Goal: Check status: Check status

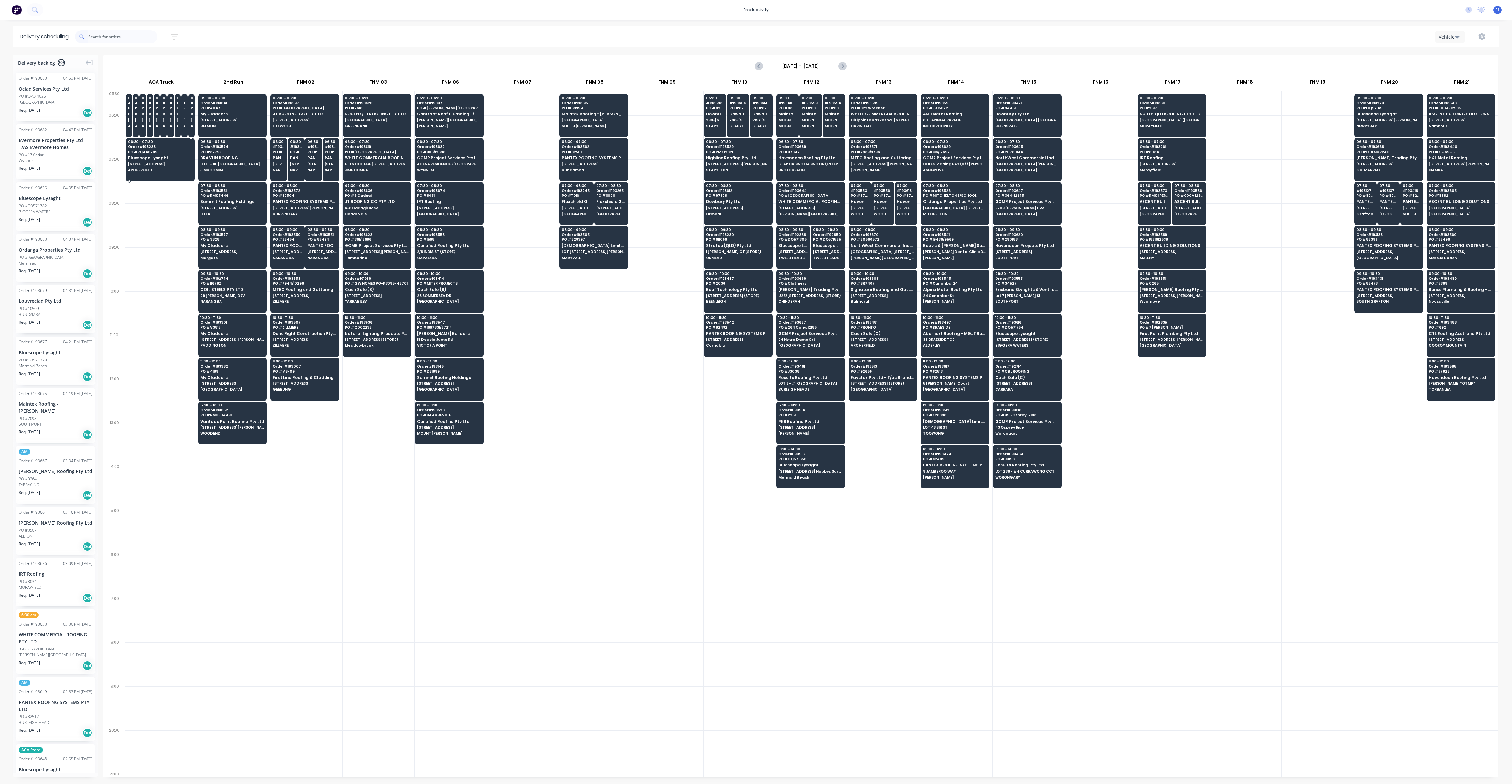
scroll to position [0, 1]
click at [876, 285] on div "09:30 - 10:30 Order # 193603 PO # SR7407 Signature Roofing and Guttering - DJW …" at bounding box center [883, 288] width 68 height 37
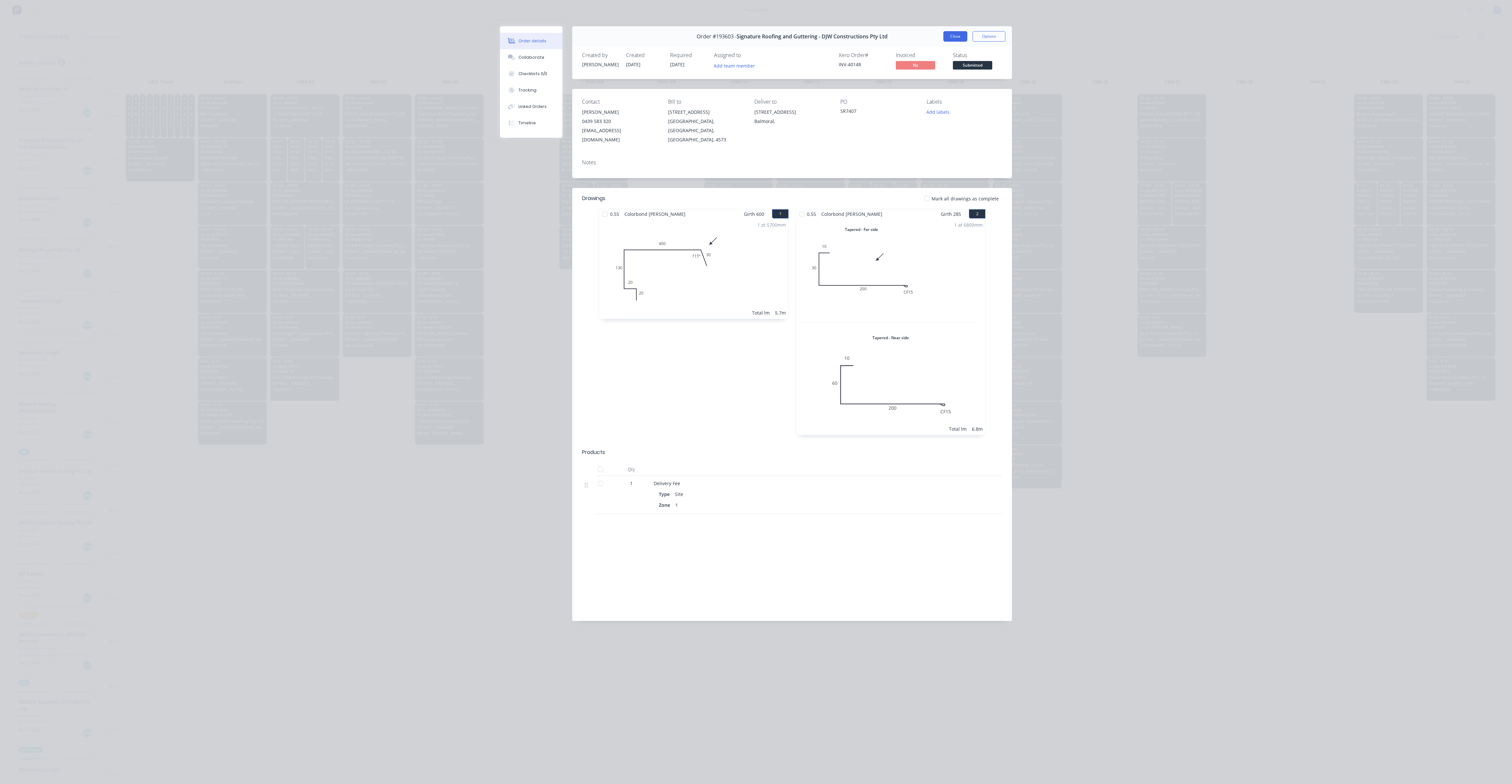
click at [956, 38] on button "Close" at bounding box center [955, 36] width 24 height 11
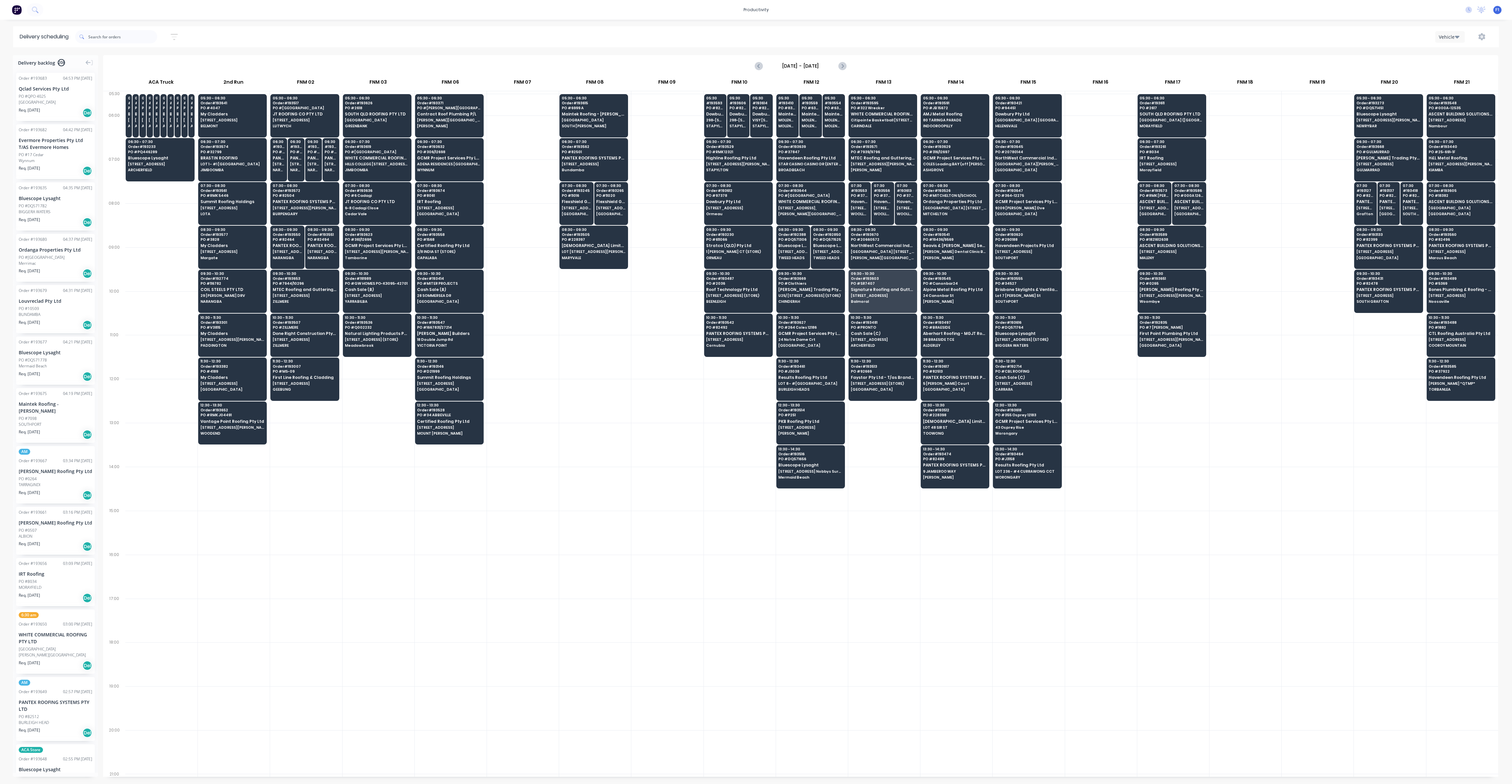
click at [959, 38] on div "Vehicle" at bounding box center [1136, 37] width 712 height 12
click at [129, 36] on input "text" at bounding box center [122, 36] width 69 height 13
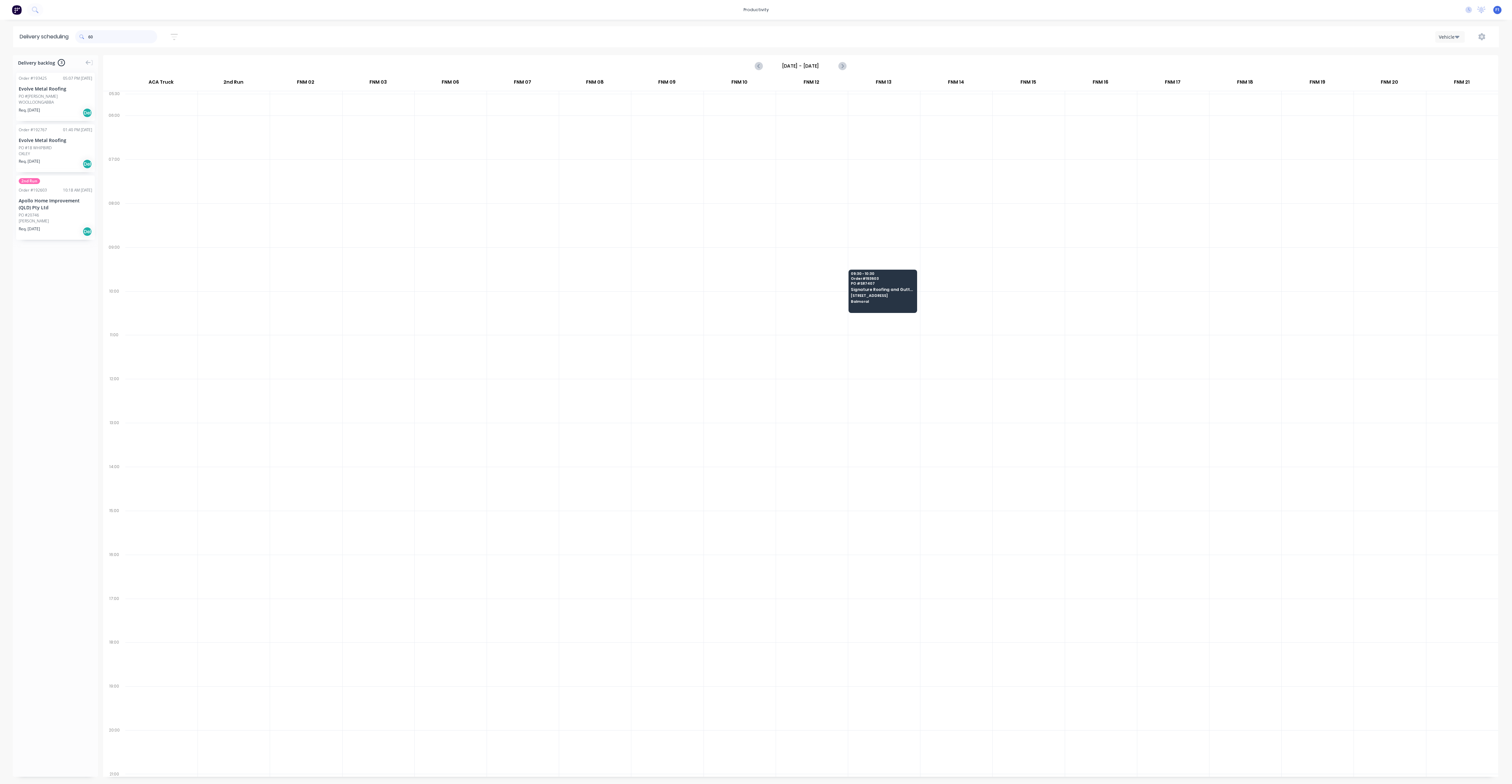
type input "6"
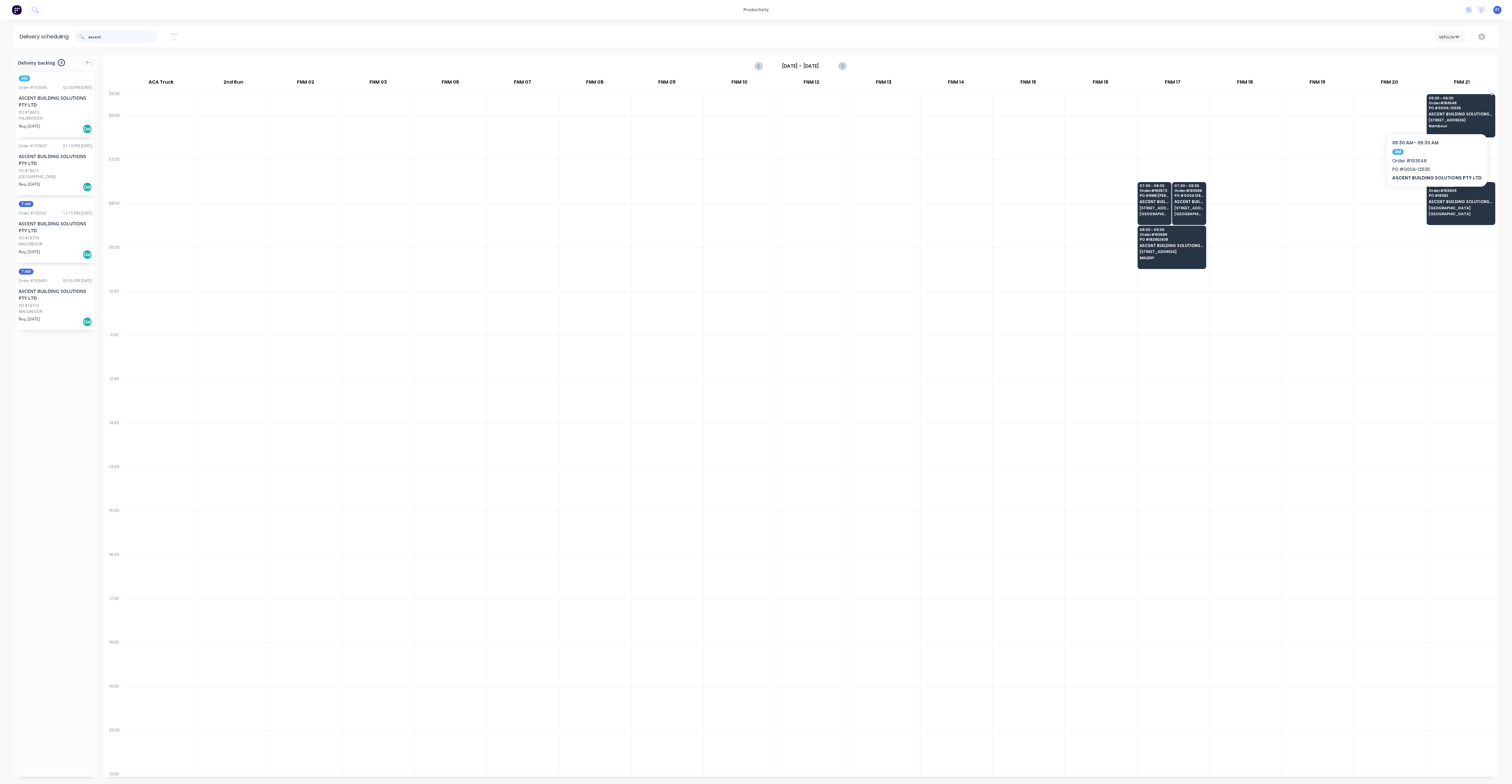
type input "ascent"
click at [1435, 125] on span "Nambour" at bounding box center [1460, 126] width 63 height 4
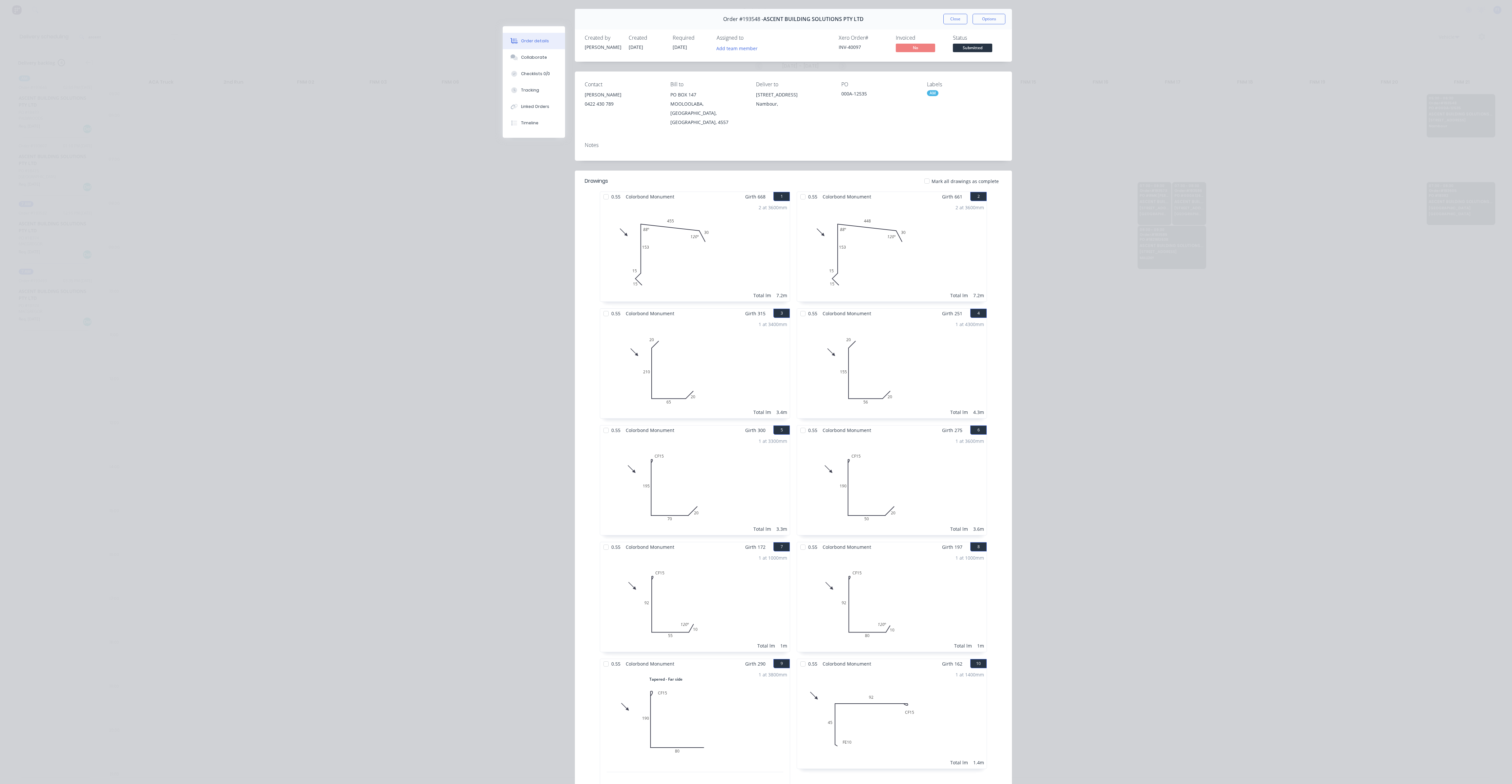
scroll to position [0, 0]
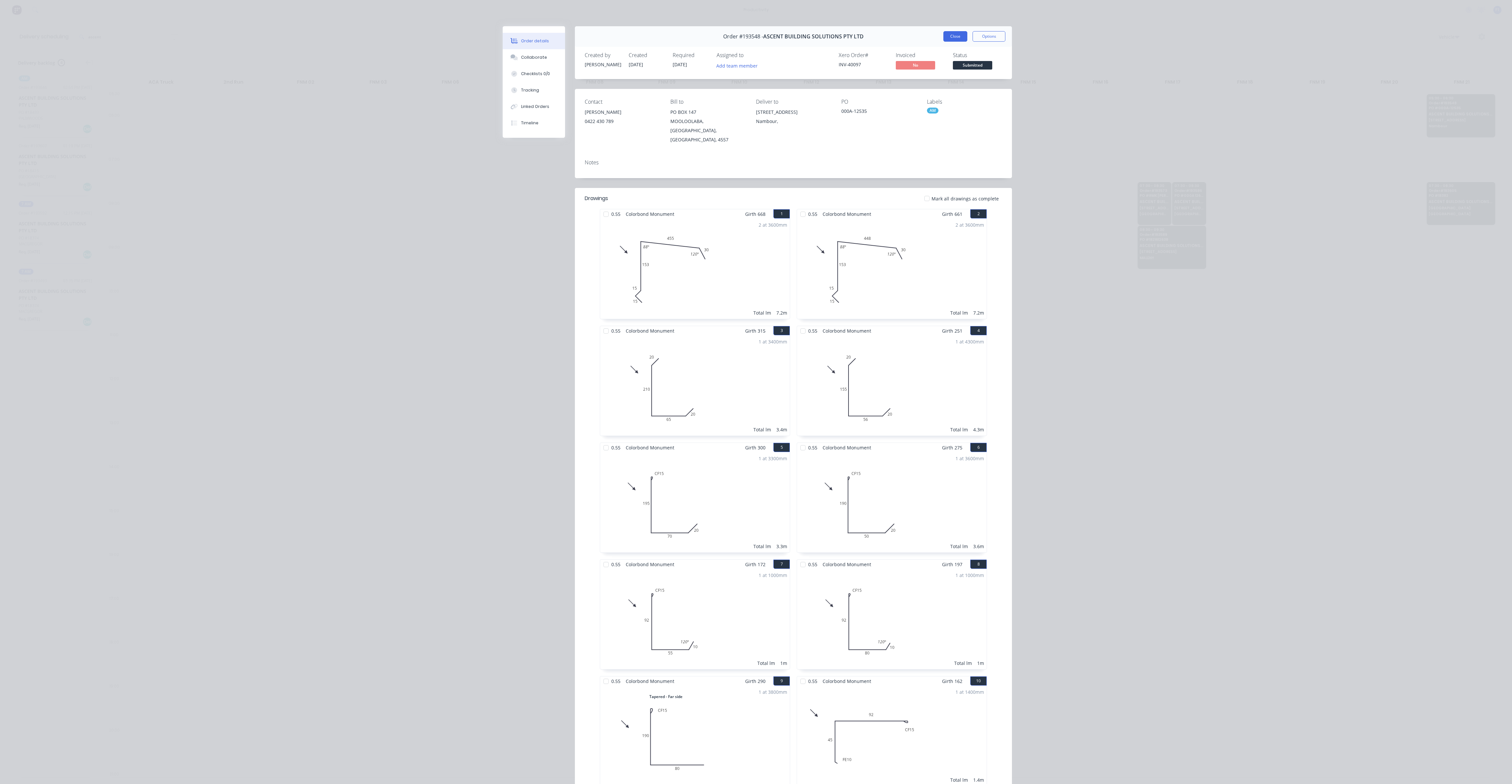
click at [951, 38] on button "Close" at bounding box center [955, 36] width 24 height 11
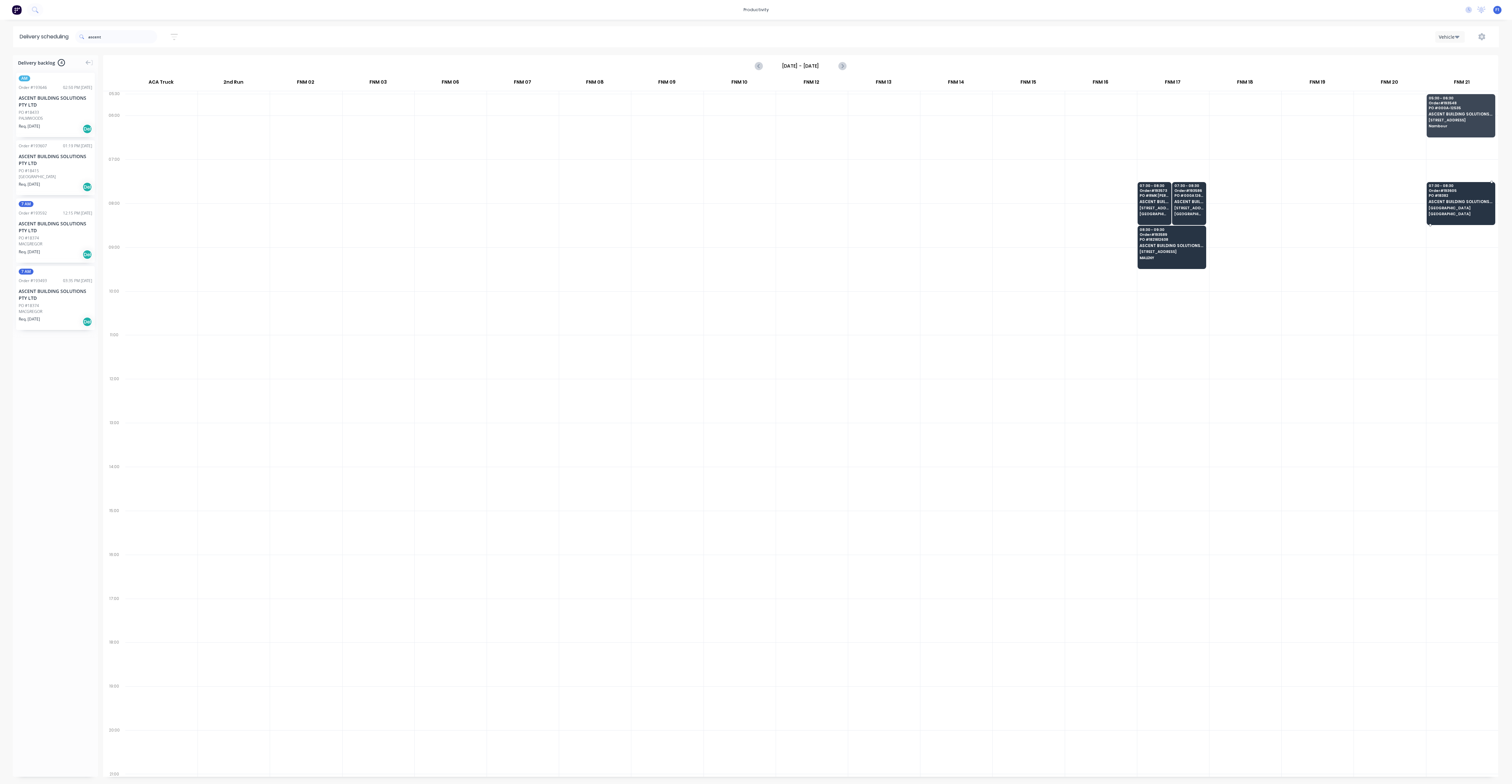
click at [1450, 215] on div "07:30 - 08:30 Order # 193605 PO # 18382 ASCENT BUILDING SOLUTIONS PTY LTD [GEOG…" at bounding box center [1461, 200] width 68 height 37
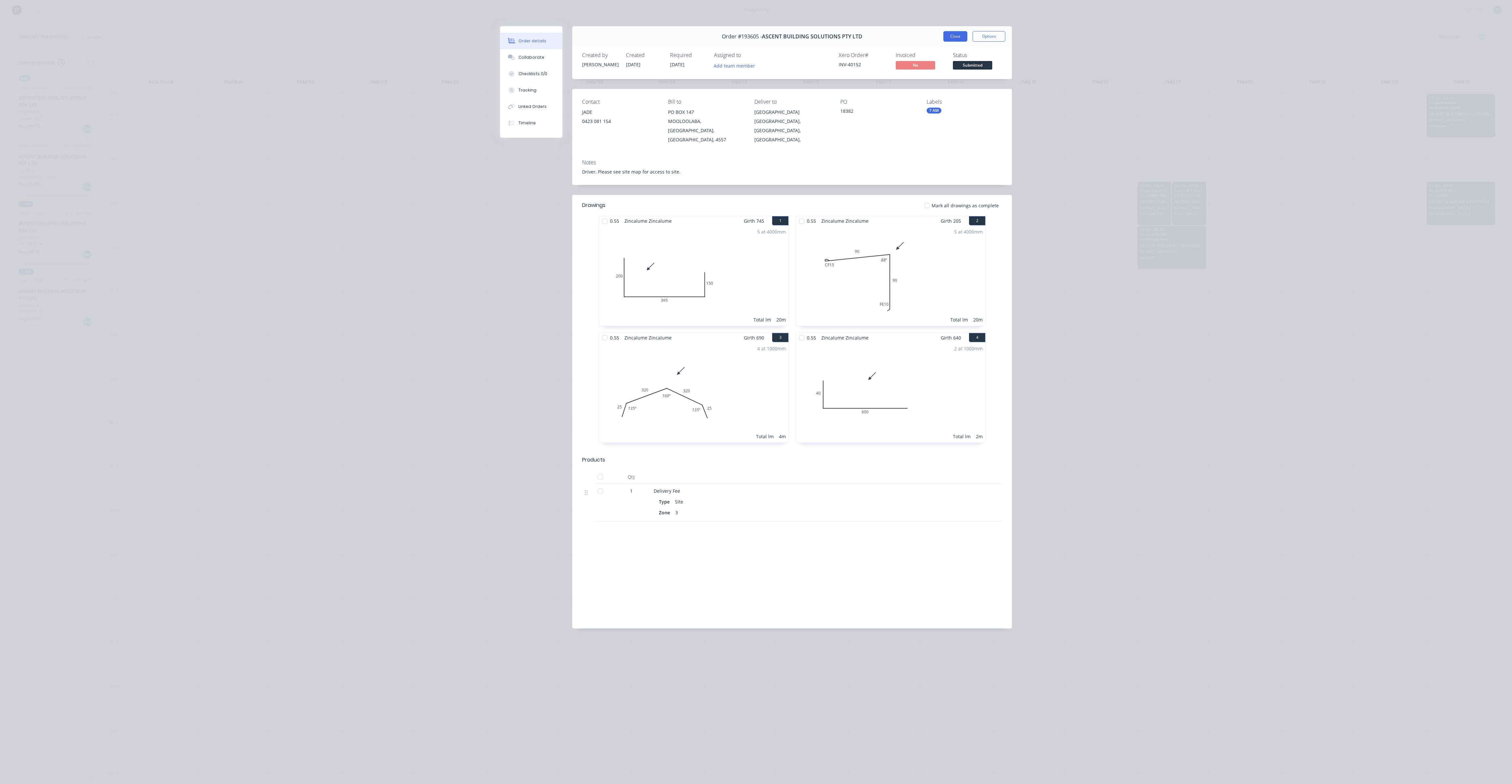
click at [950, 41] on div "Order #193605 - ASCENT BUILDING SOLUTIONS PTY LTD Close Options" at bounding box center [792, 36] width 440 height 21
click at [950, 39] on button "Close" at bounding box center [955, 36] width 24 height 11
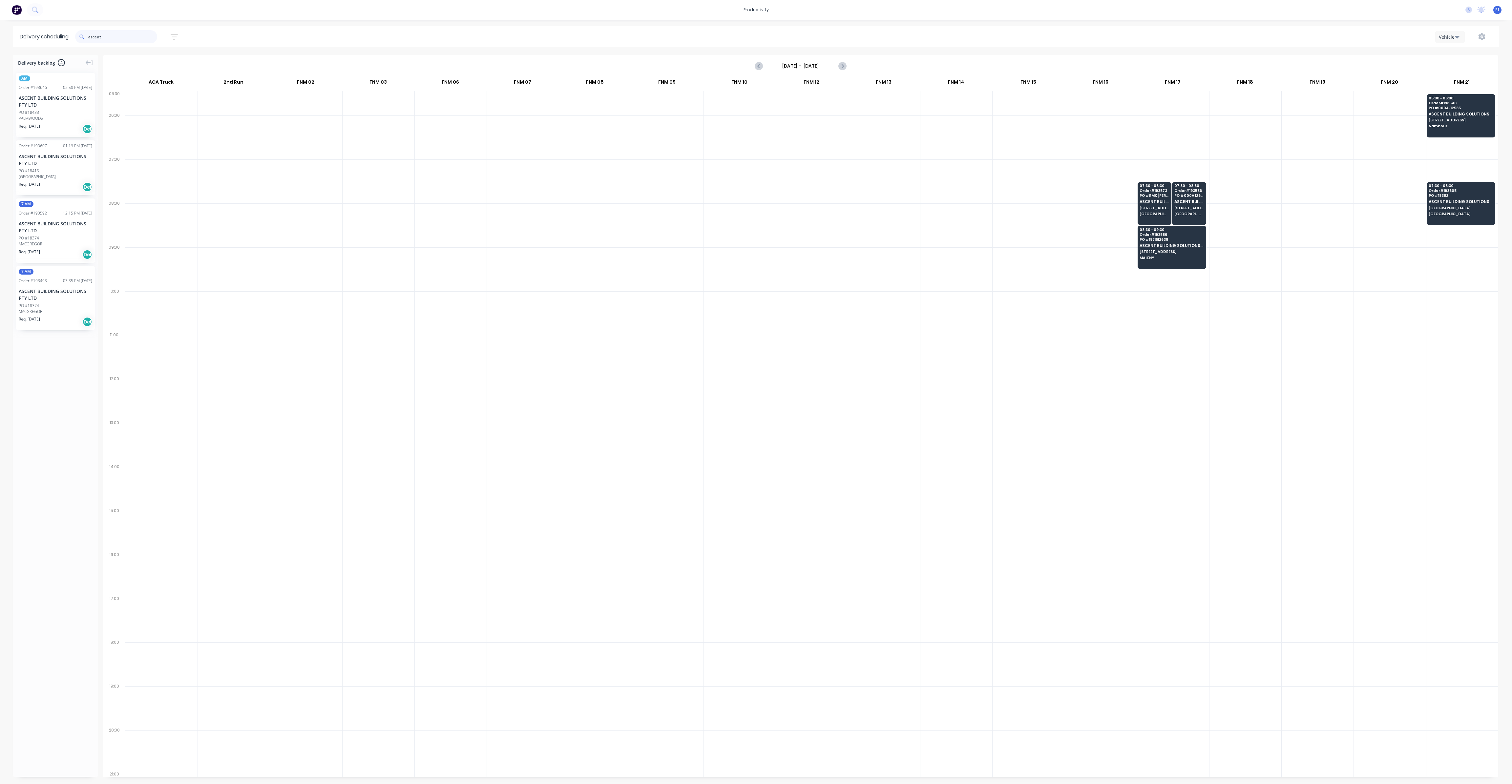
drag, startPoint x: 107, startPoint y: 34, endPoint x: 85, endPoint y: 34, distance: 22.0
click at [86, 34] on div "ascent" at bounding box center [116, 36] width 82 height 13
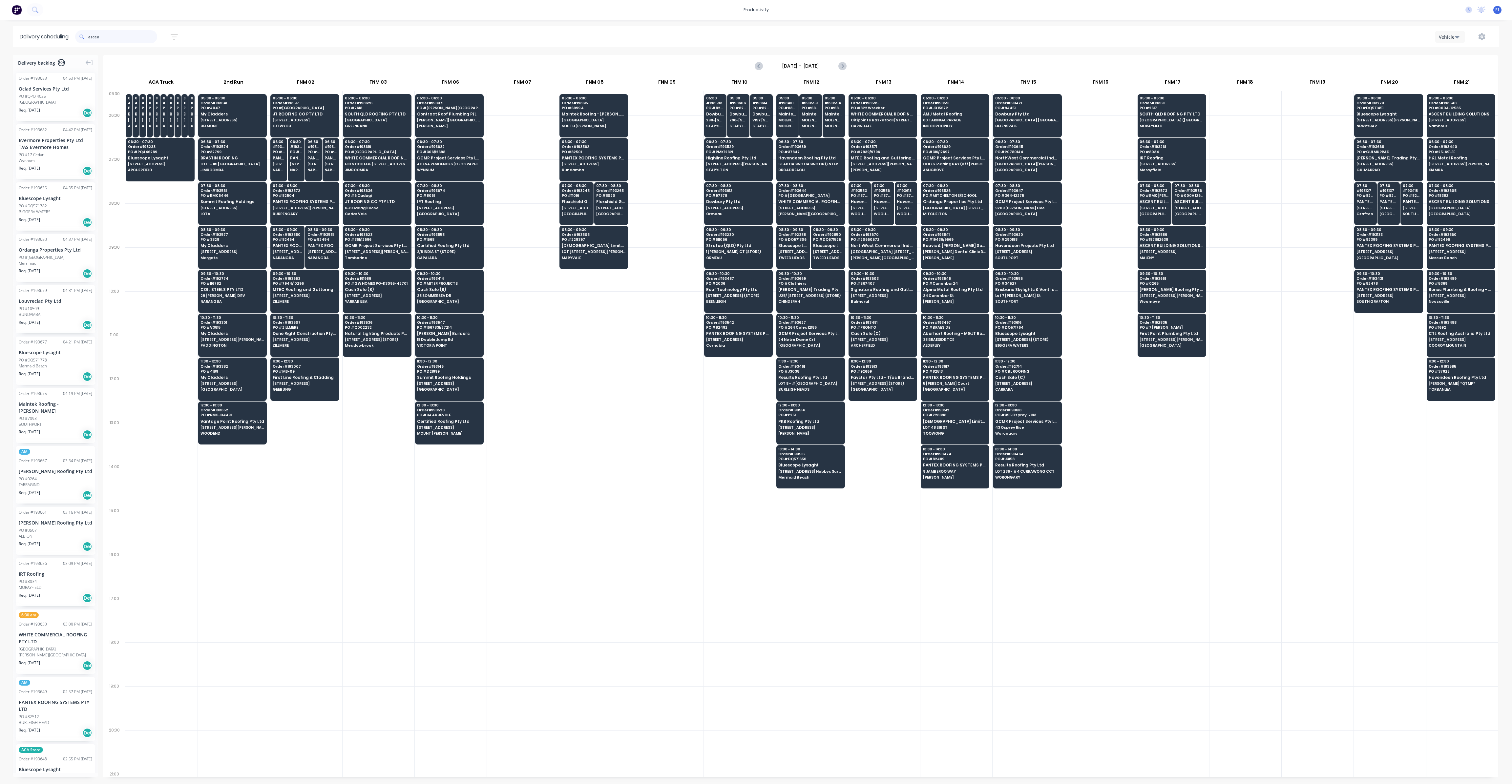
type input "ascent"
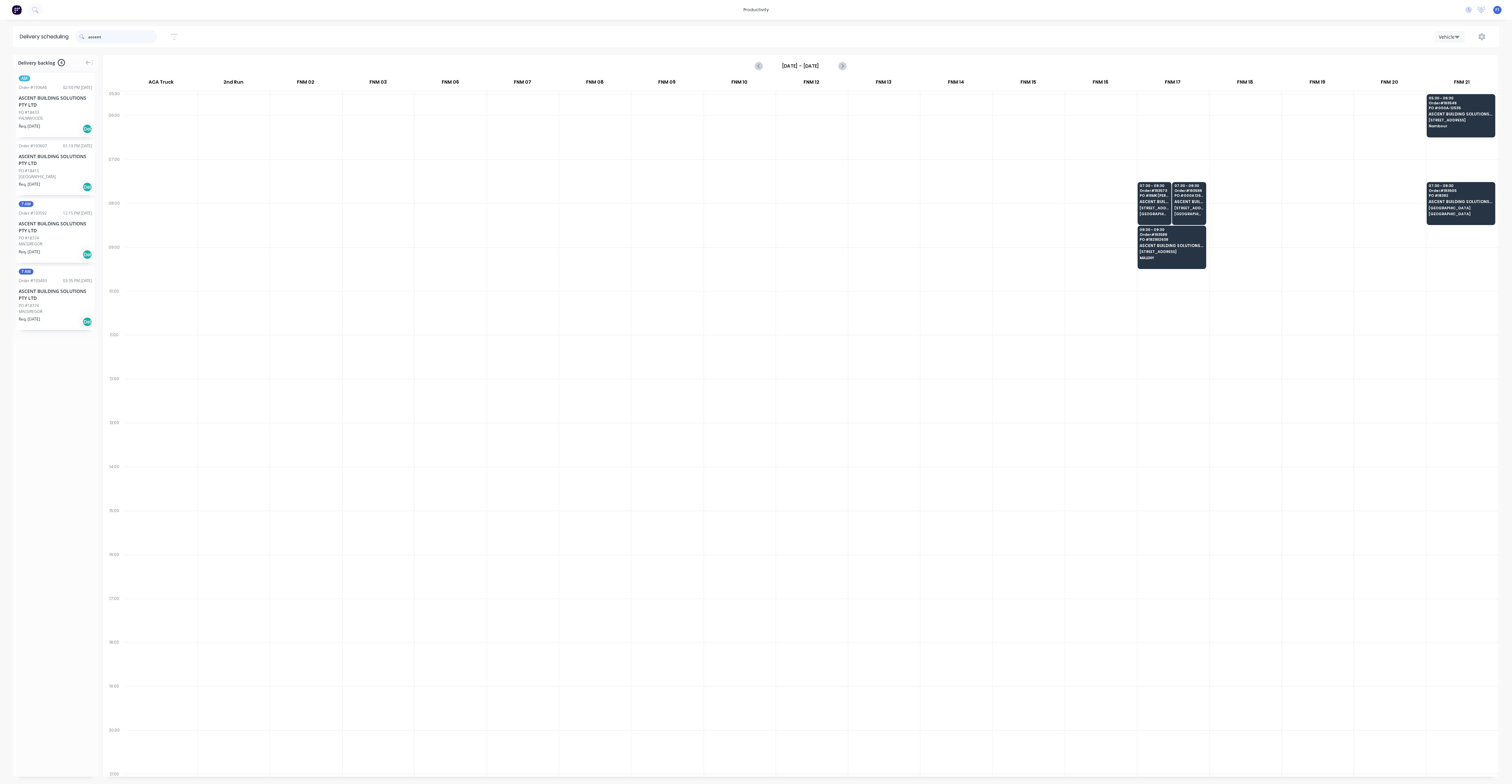
drag, startPoint x: 105, startPoint y: 32, endPoint x: 64, endPoint y: 36, distance: 41.2
click at [64, 36] on header "Delivery scheduling ascent Sort by Most recent Created date Required date Order…" at bounding box center [755, 37] width 1486 height 21
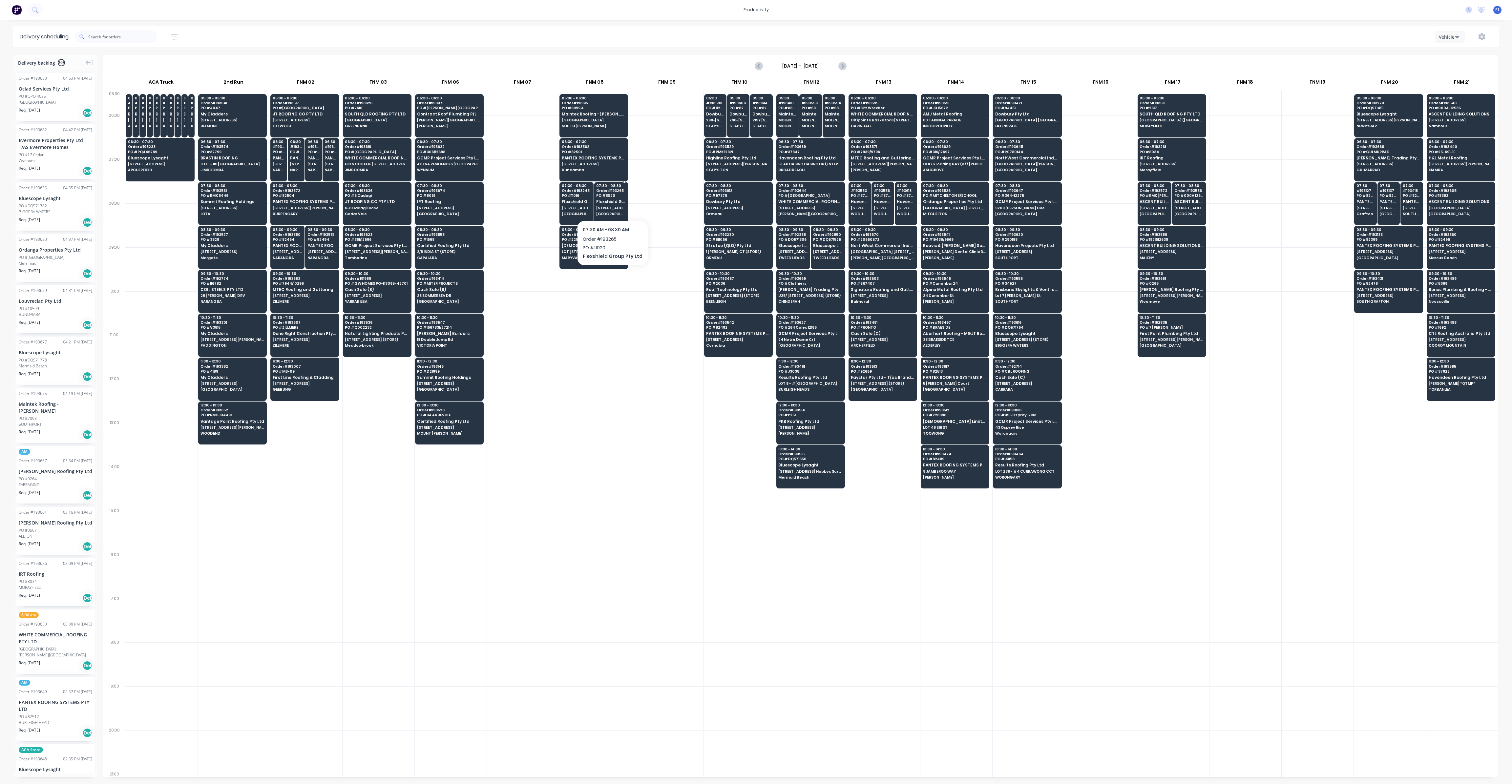
click at [604, 207] on span "[STREET_ADDRESS] (STORE)" at bounding box center [611, 208] width 29 height 4
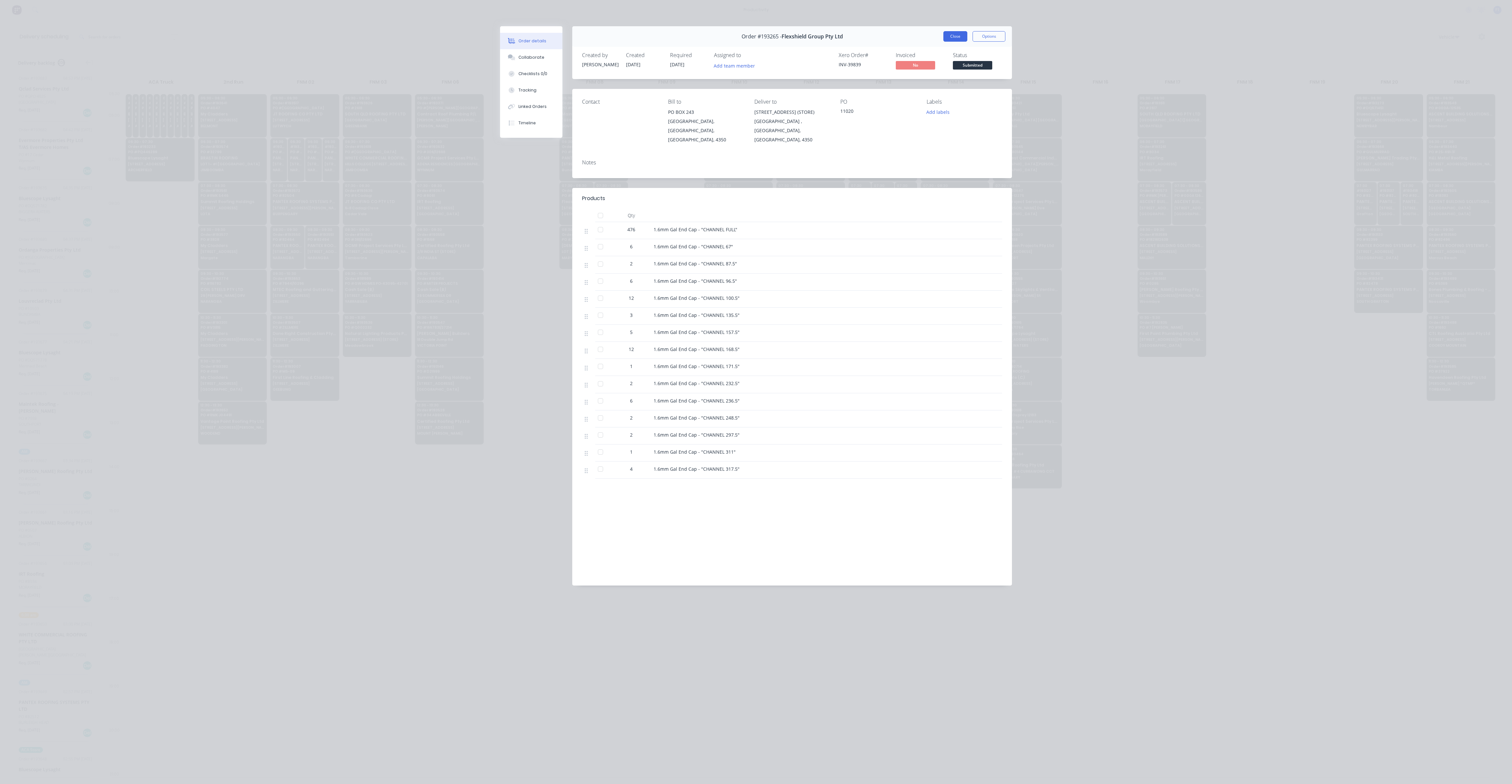
click at [954, 36] on button "Close" at bounding box center [955, 36] width 24 height 11
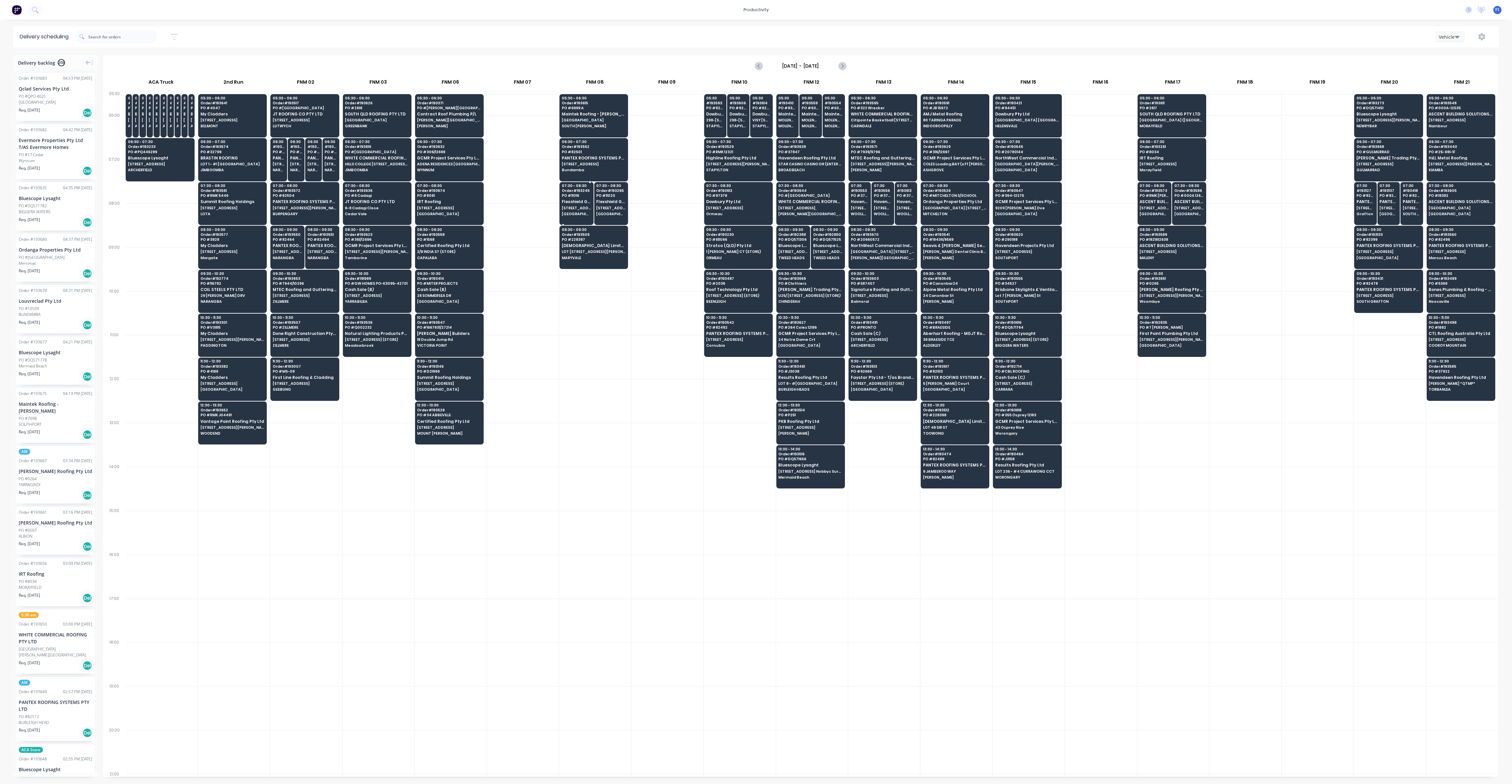
click at [573, 198] on div "07:30 - 08:30 Order # 193245 PO # 11016 Flexshield Group Pty Ltd [STREET_ADDRES…" at bounding box center [576, 200] width 33 height 37
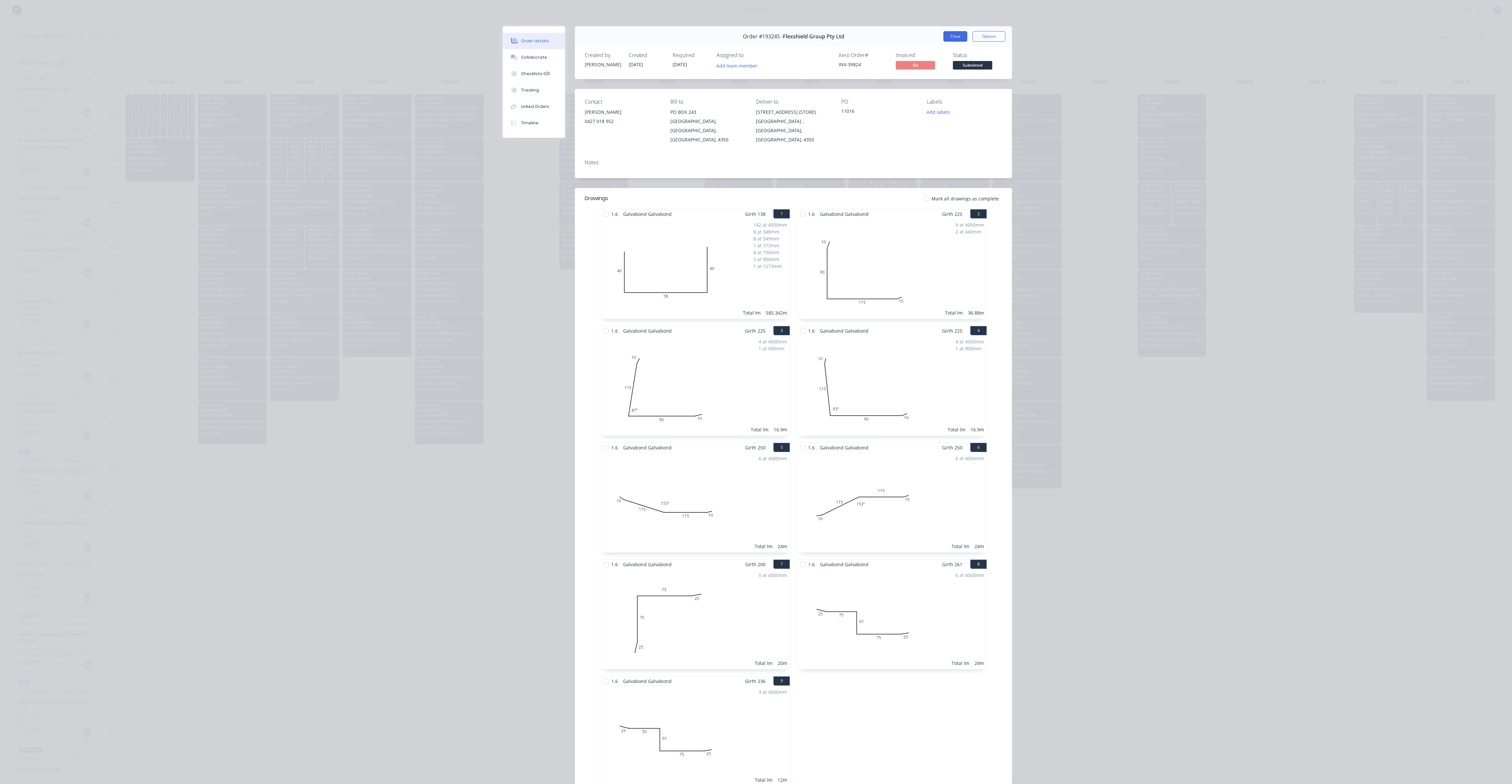
click at [954, 35] on button "Close" at bounding box center [955, 36] width 24 height 11
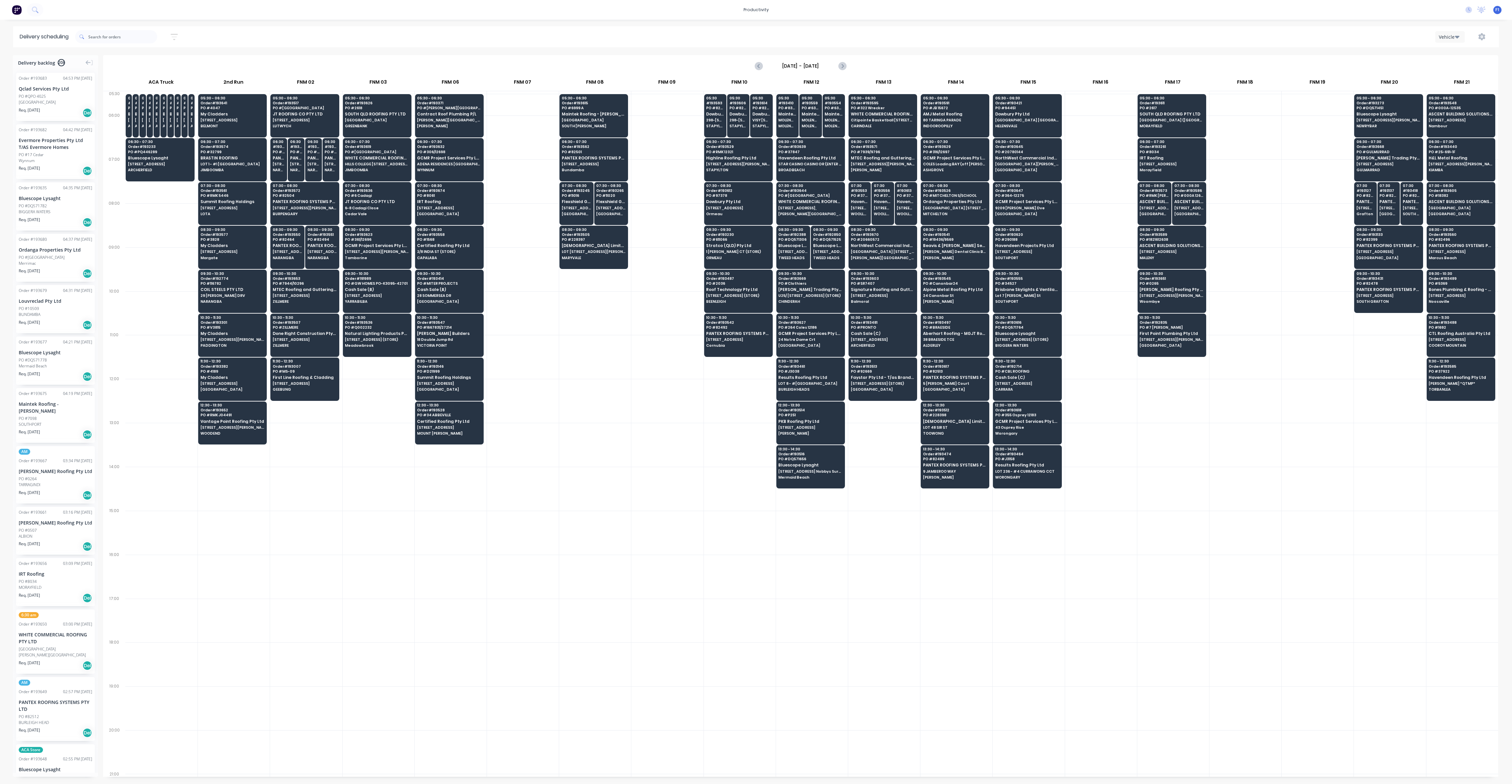
click at [685, 251] on div at bounding box center [667, 269] width 72 height 44
click at [136, 38] on input "text" at bounding box center [122, 36] width 69 height 13
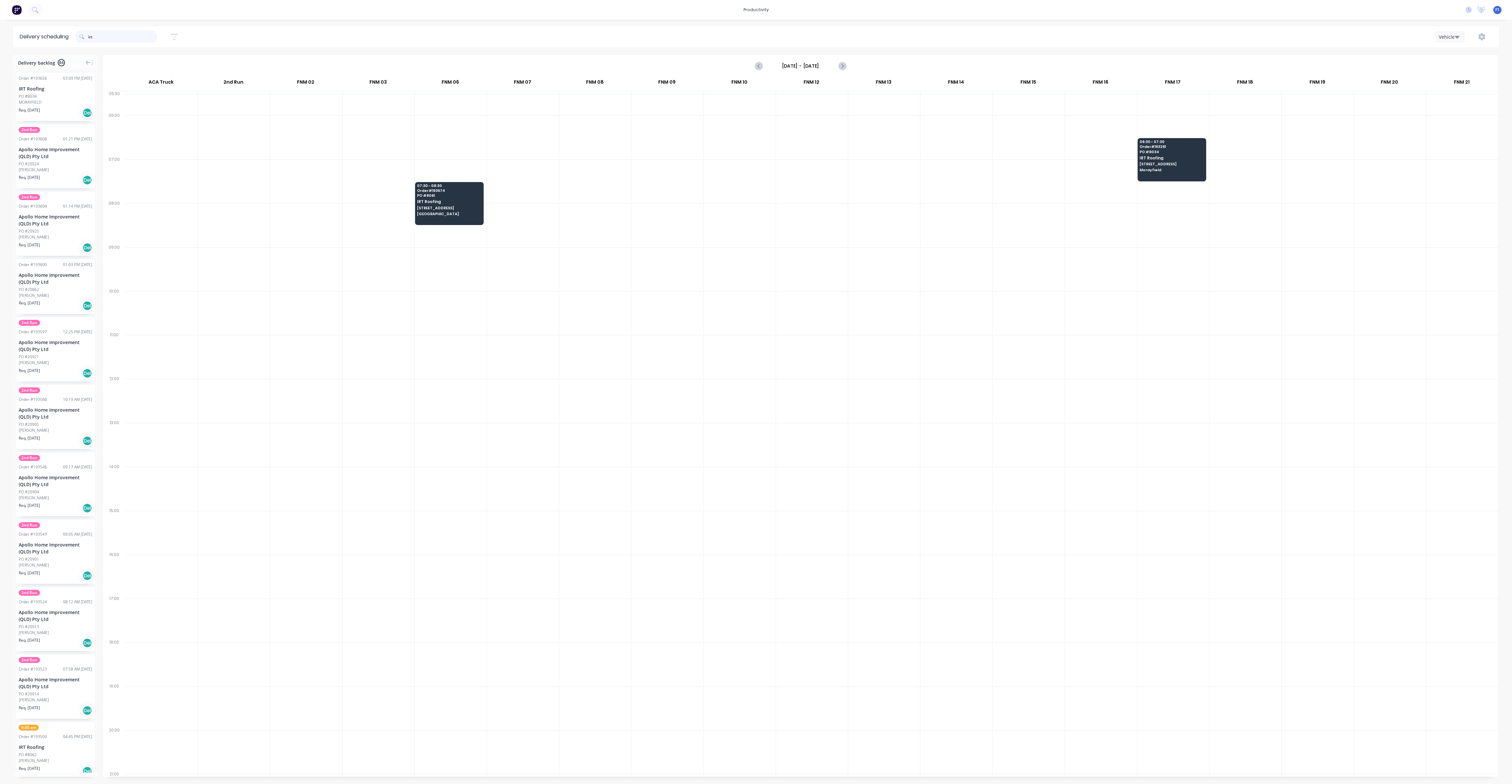
drag, startPoint x: 110, startPoint y: 40, endPoint x: 52, endPoint y: 36, distance: 58.1
click at [53, 36] on header "Delivery scheduling irt Sort by Most recent Created date Required date Order nu…" at bounding box center [755, 37] width 1486 height 21
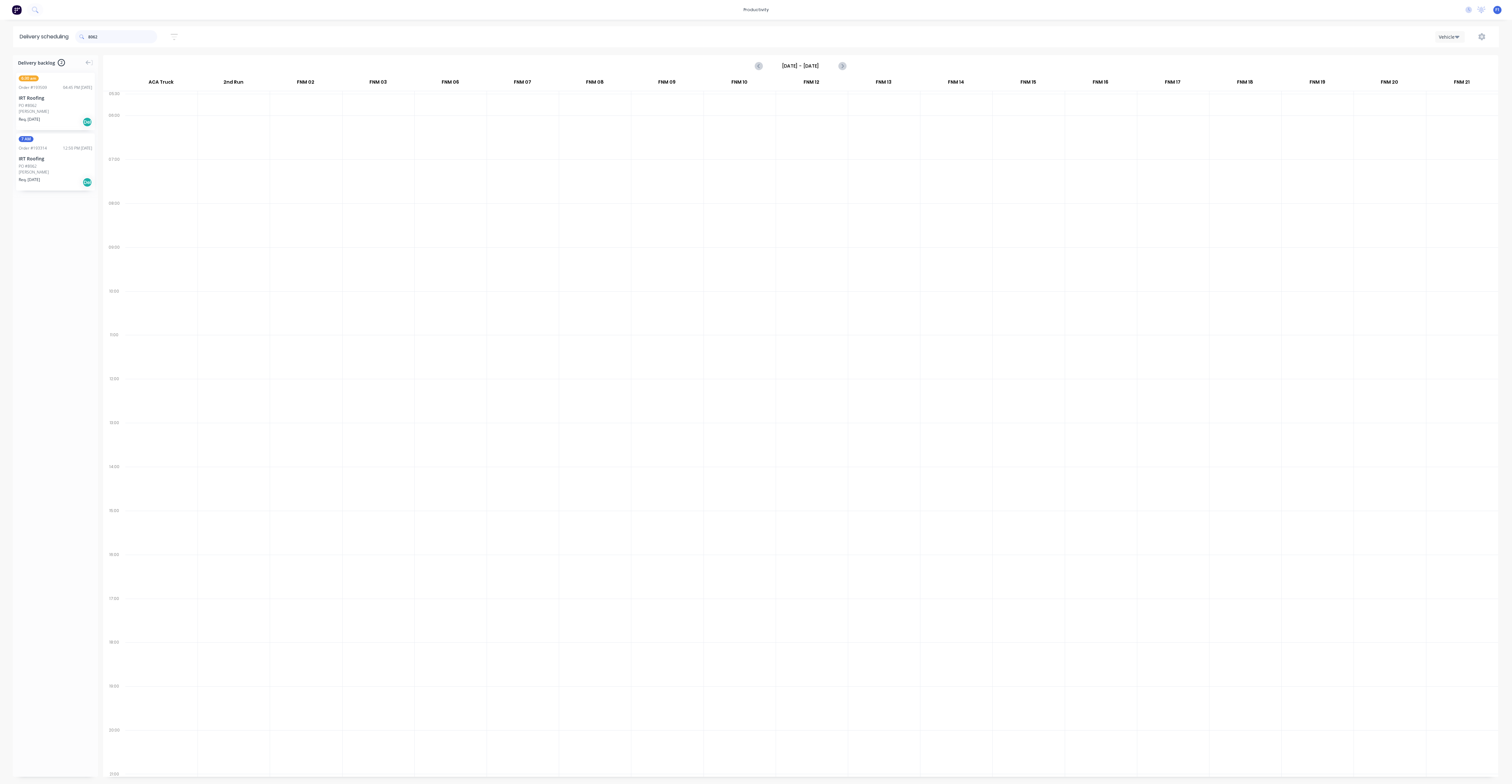
drag, startPoint x: 109, startPoint y: 33, endPoint x: 66, endPoint y: 34, distance: 43.0
click at [66, 34] on header "Delivery scheduling 8062 Sort by Most recent Created date Required date Order n…" at bounding box center [755, 37] width 1486 height 21
type input "8061"
click at [458, 215] on span "[GEOGRAPHIC_DATA]" at bounding box center [449, 214] width 63 height 4
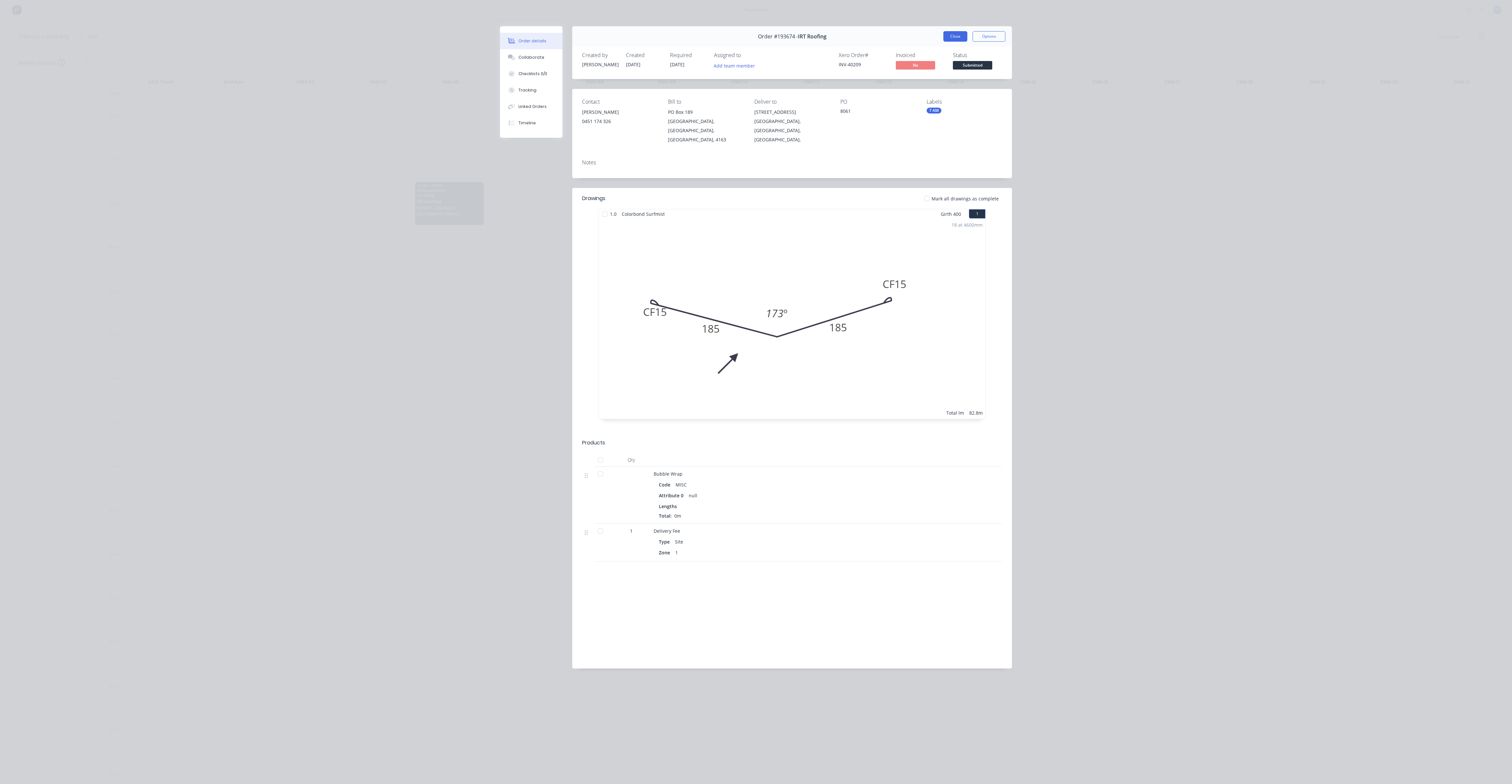
click at [964, 36] on button "Close" at bounding box center [955, 36] width 24 height 11
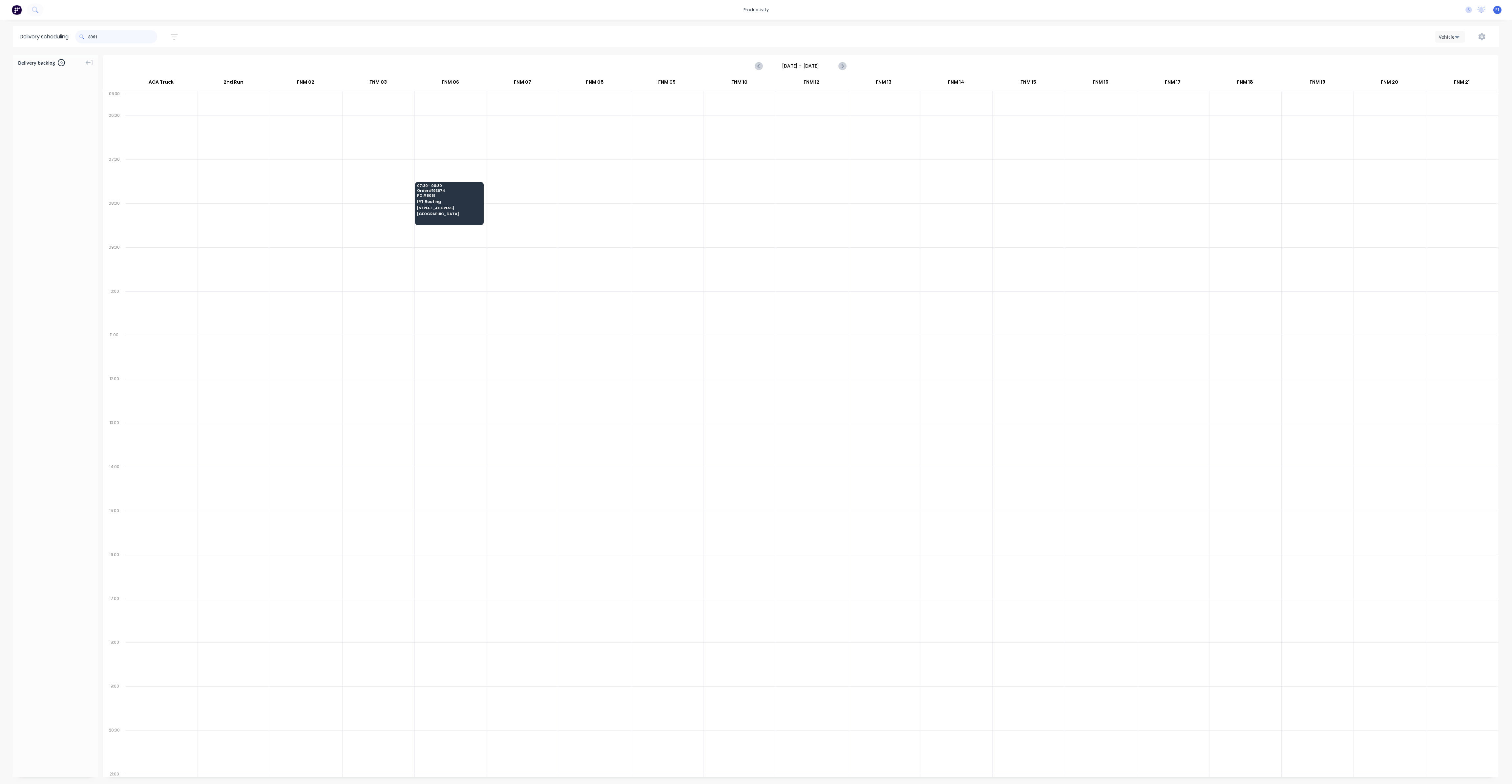
drag, startPoint x: 107, startPoint y: 36, endPoint x: 55, endPoint y: 36, distance: 52.0
click at [55, 34] on header "Delivery scheduling 8061 Sort by Most recent Created date Required date Order n…" at bounding box center [755, 37] width 1486 height 21
